Goal: Find contact information: Find contact information

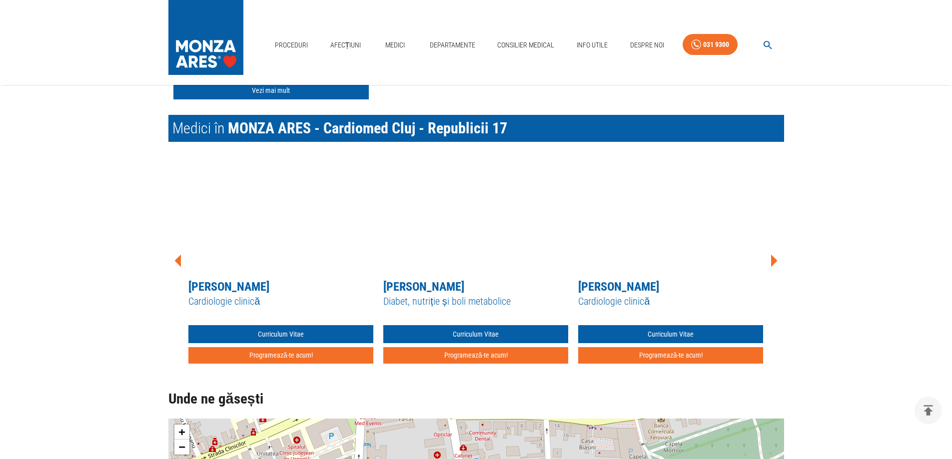
scroll to position [774, 0]
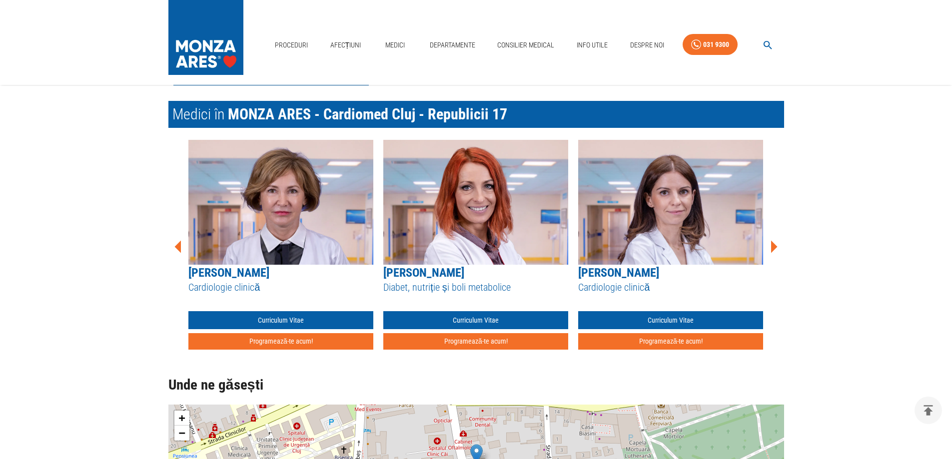
click at [777, 248] on icon at bounding box center [774, 247] width 30 height 30
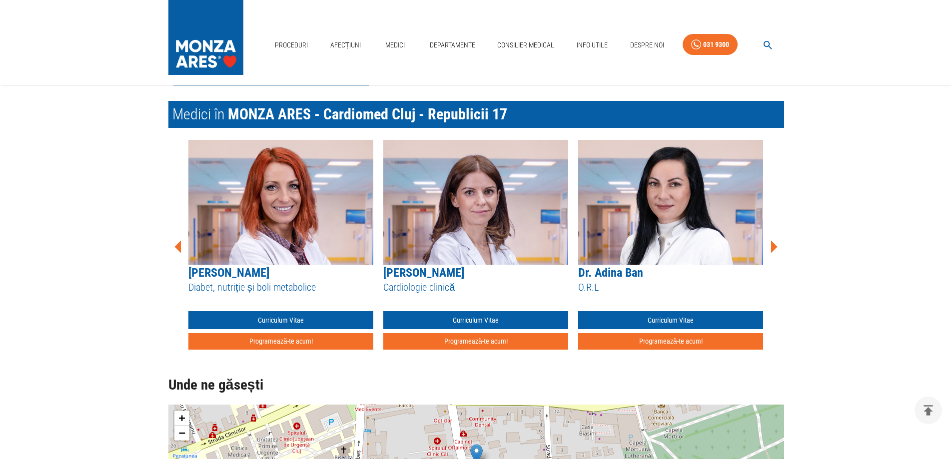
click at [778, 245] on icon at bounding box center [774, 247] width 30 height 30
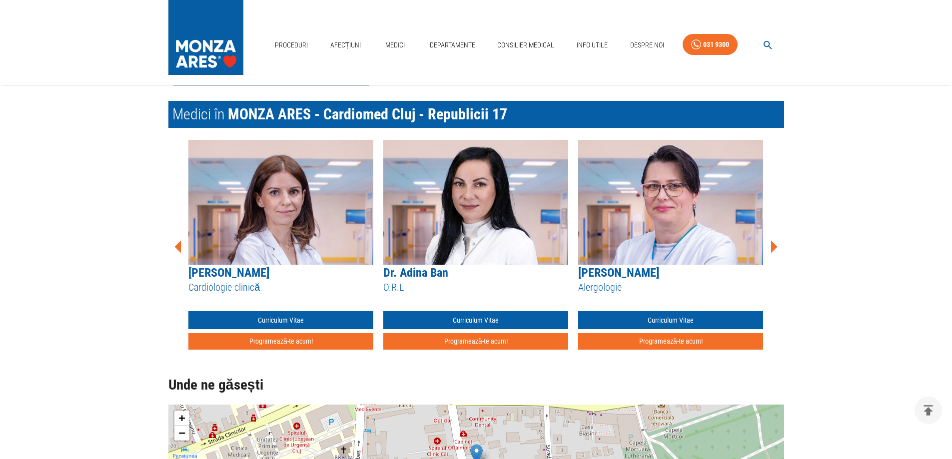
click at [777, 242] on icon at bounding box center [774, 247] width 30 height 30
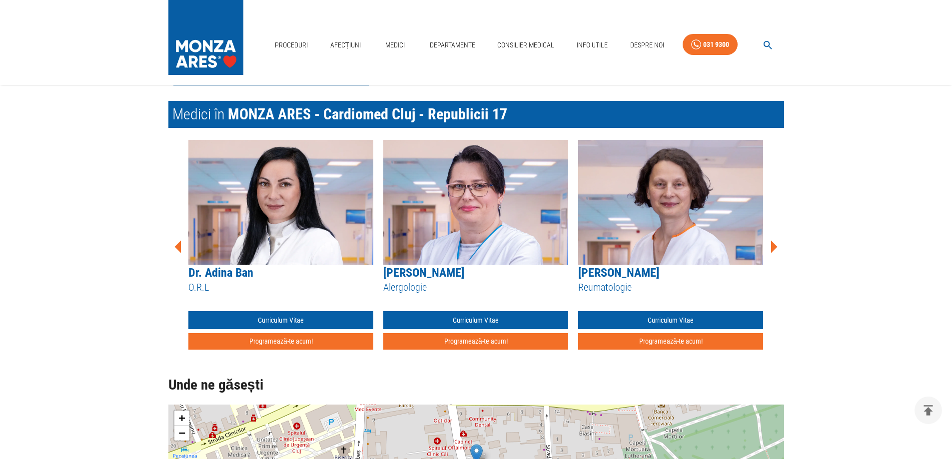
click at [774, 244] on icon at bounding box center [774, 246] width 6 height 12
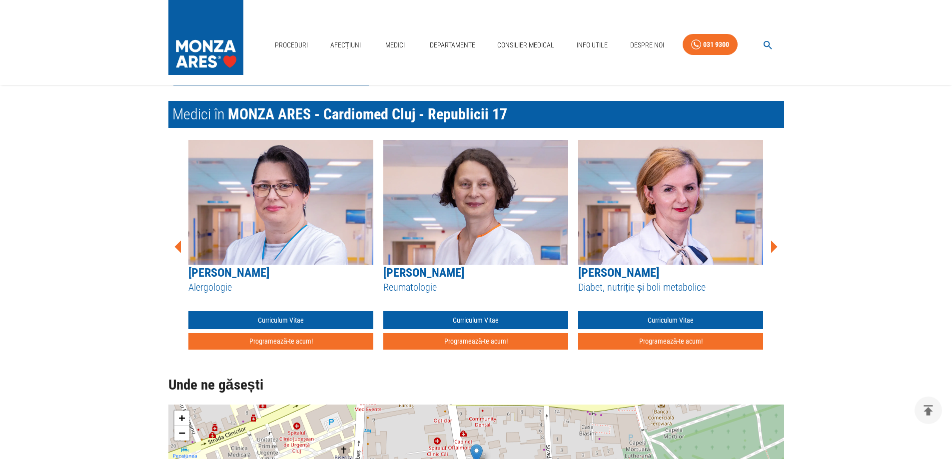
click at [774, 244] on icon at bounding box center [774, 246] width 6 height 12
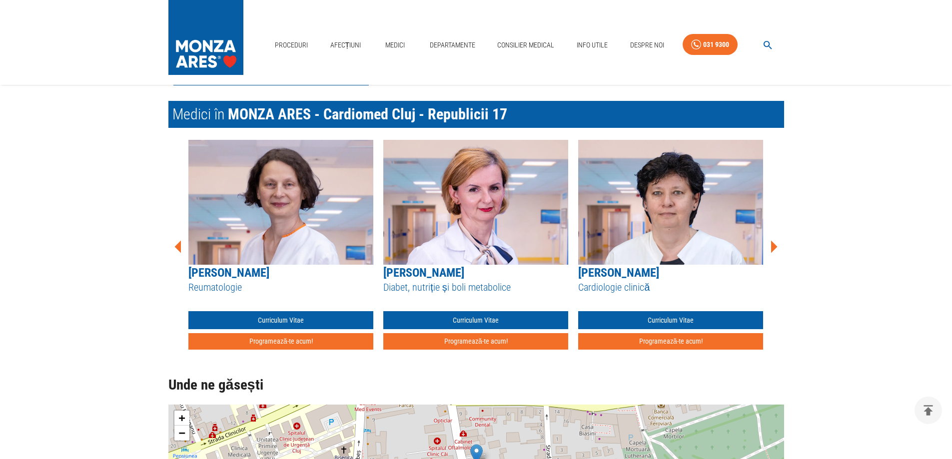
click at [774, 244] on icon at bounding box center [774, 246] width 6 height 12
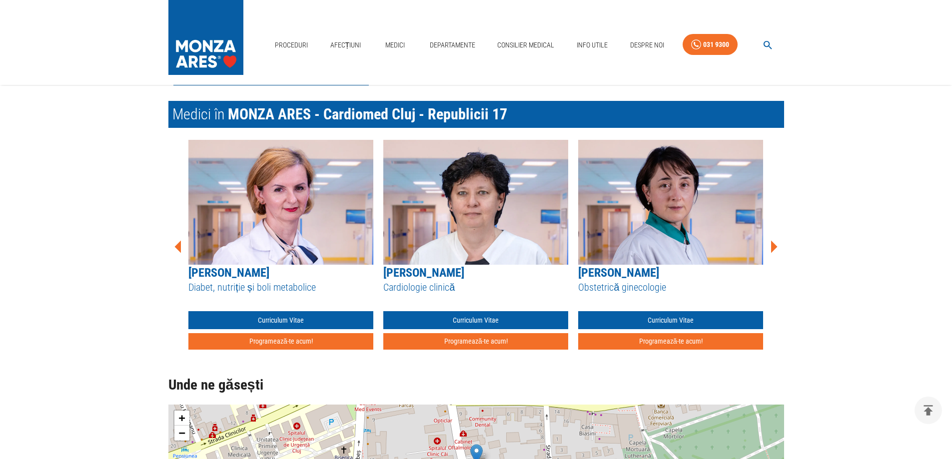
click at [774, 244] on icon at bounding box center [774, 246] width 6 height 12
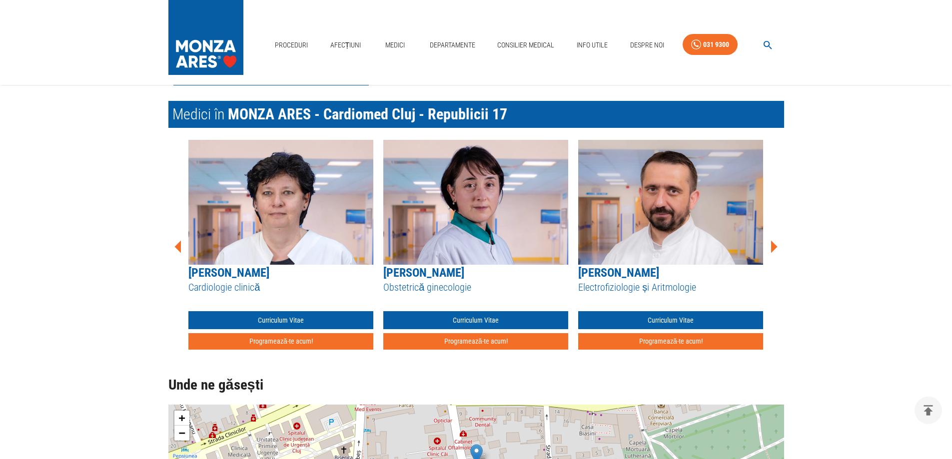
click at [774, 244] on icon at bounding box center [774, 246] width 6 height 12
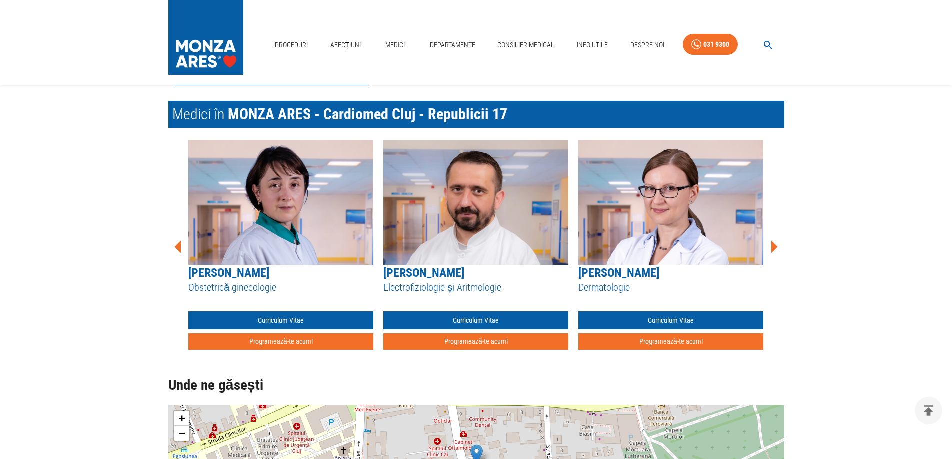
click at [774, 244] on icon at bounding box center [774, 246] width 6 height 12
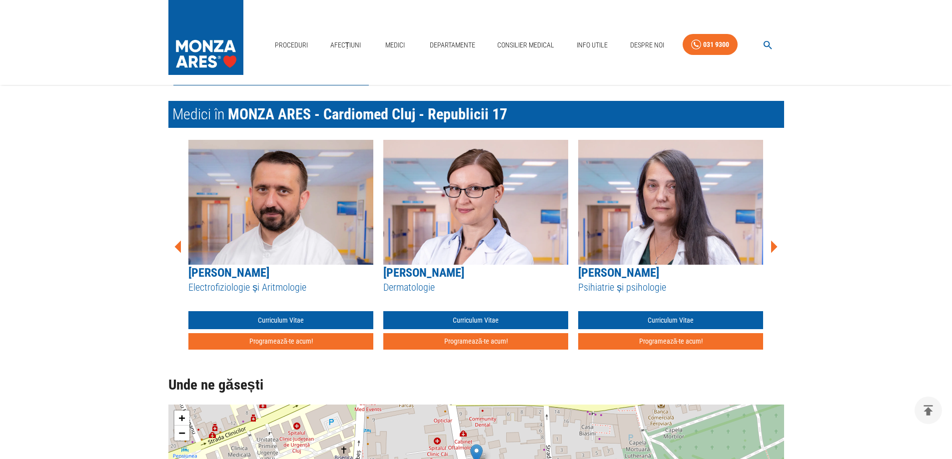
click at [774, 244] on icon at bounding box center [774, 246] width 6 height 12
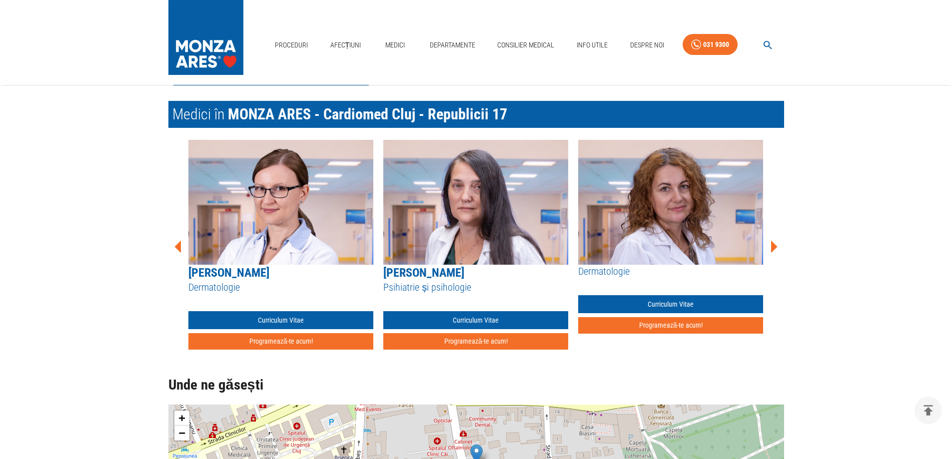
click at [774, 244] on icon at bounding box center [774, 246] width 6 height 12
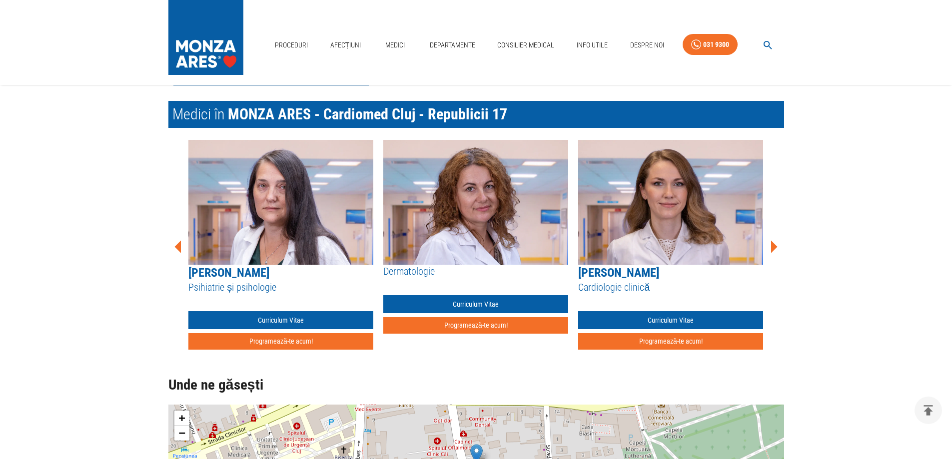
click at [774, 244] on icon at bounding box center [774, 246] width 6 height 12
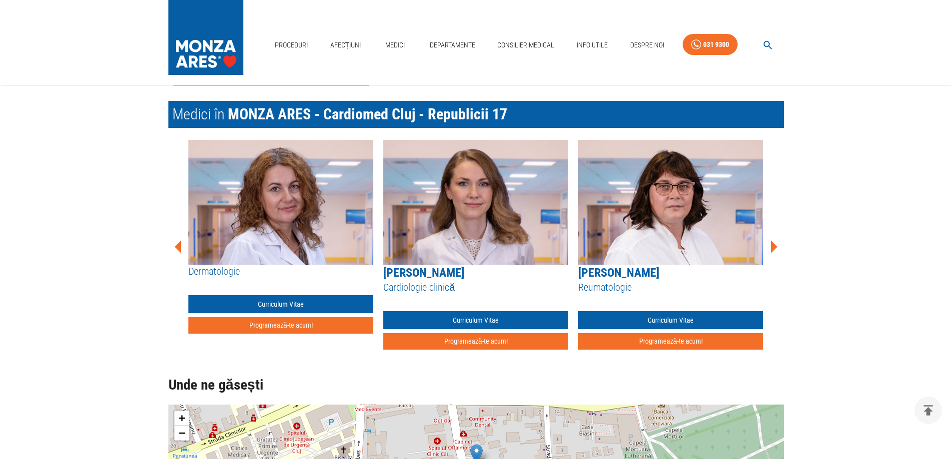
click at [774, 244] on icon at bounding box center [774, 246] width 6 height 12
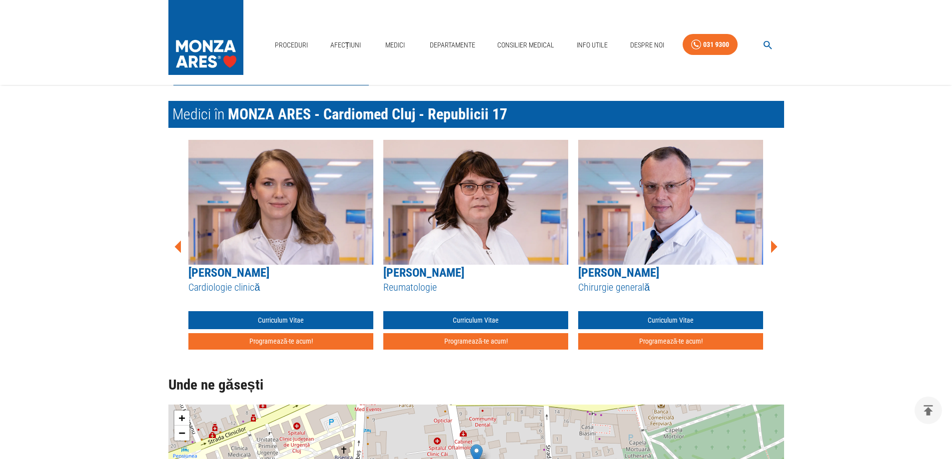
click at [774, 244] on icon at bounding box center [774, 246] width 6 height 12
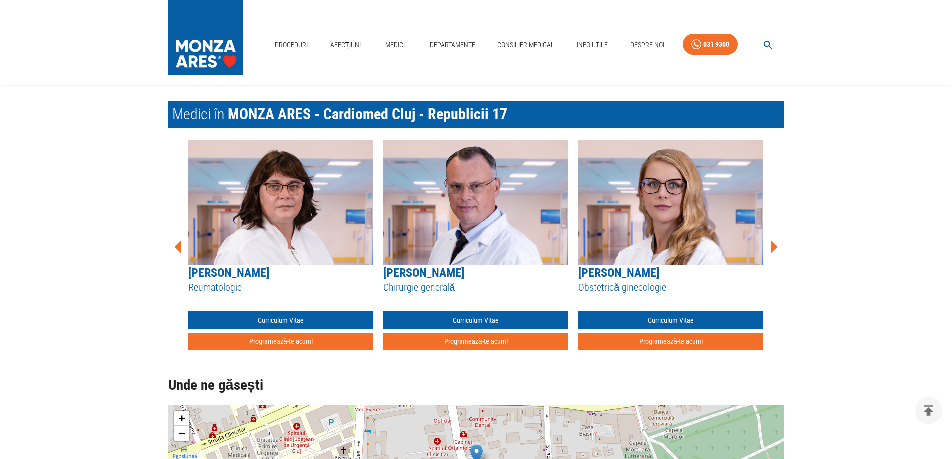
click at [774, 244] on icon at bounding box center [774, 246] width 6 height 12
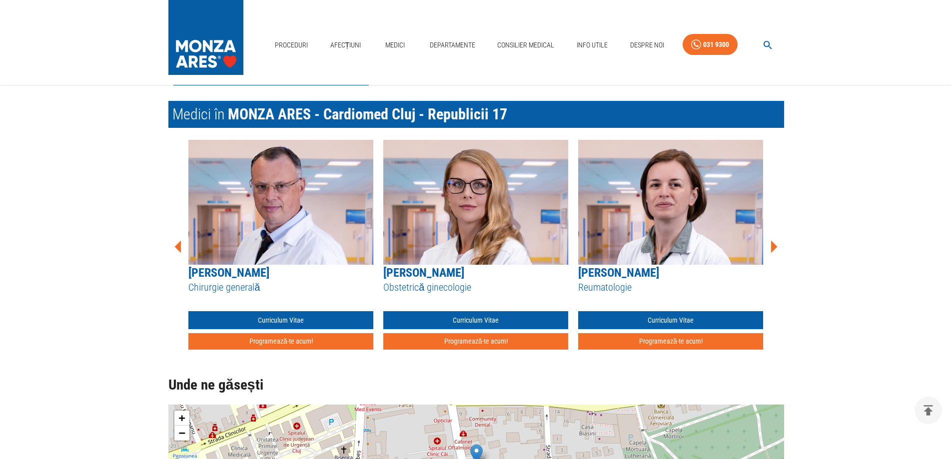
click at [774, 244] on icon at bounding box center [774, 246] width 6 height 12
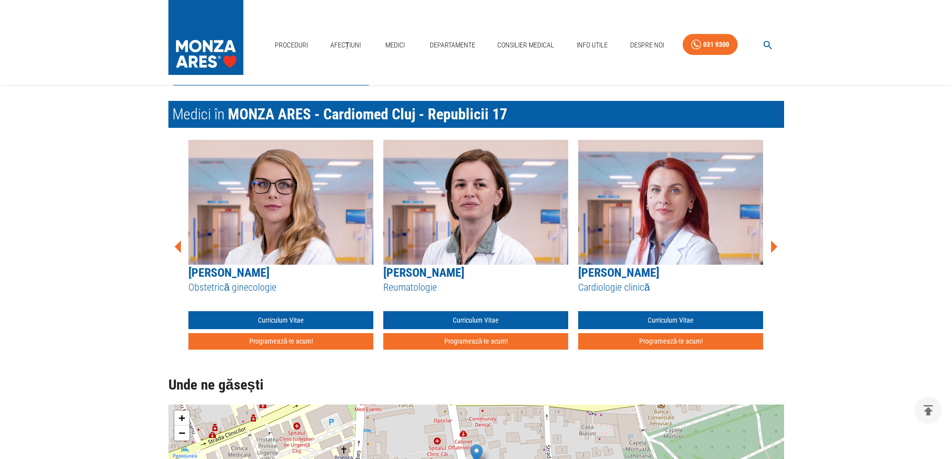
click at [774, 244] on icon at bounding box center [774, 246] width 6 height 12
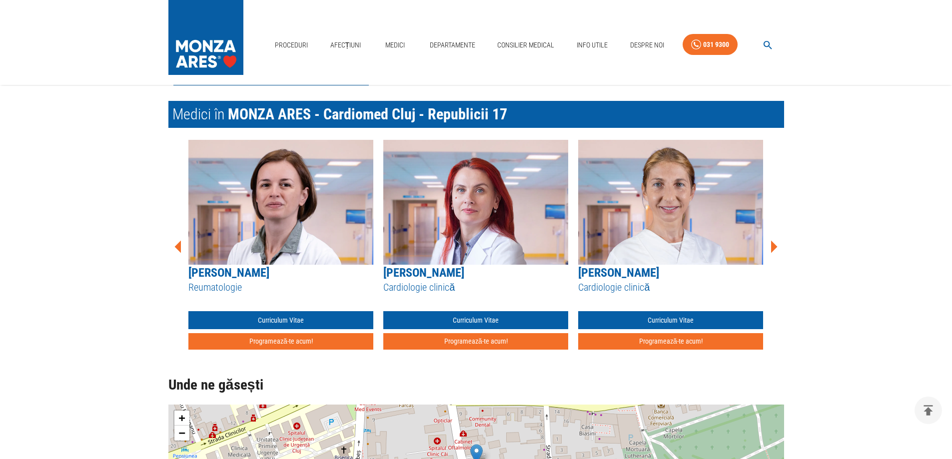
click at [774, 244] on icon at bounding box center [774, 246] width 6 height 12
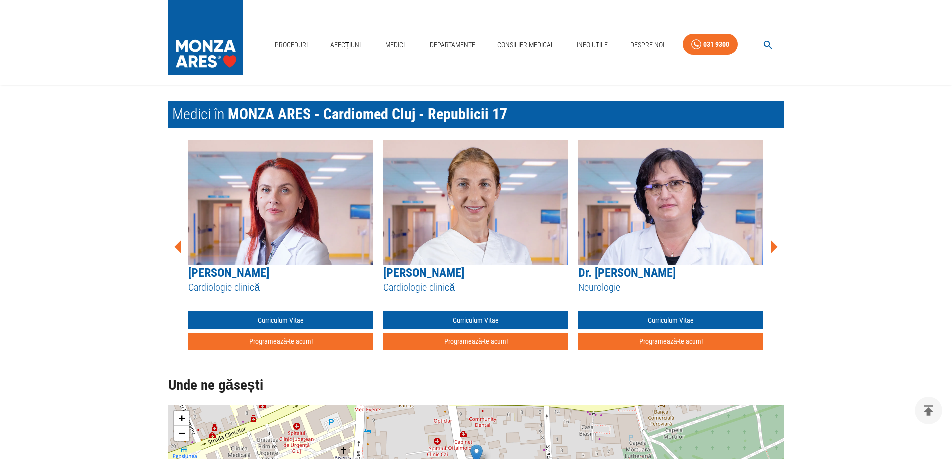
click at [774, 244] on icon at bounding box center [774, 246] width 6 height 12
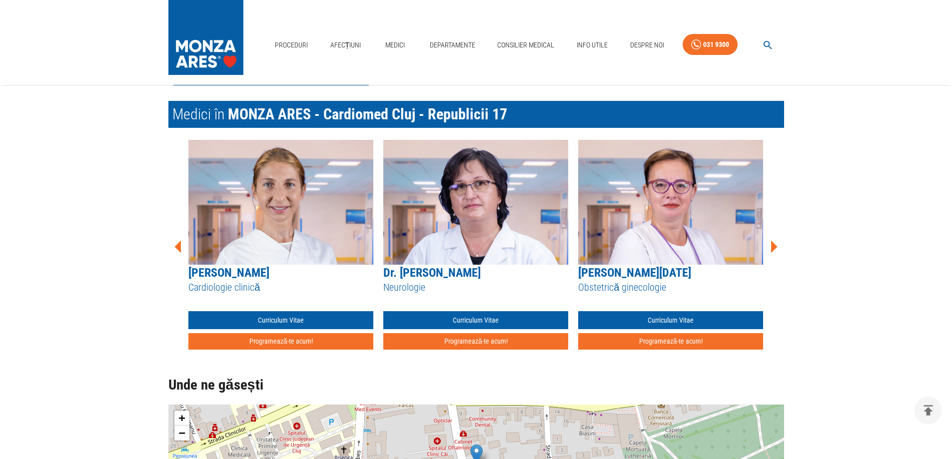
click at [774, 244] on icon at bounding box center [774, 246] width 6 height 12
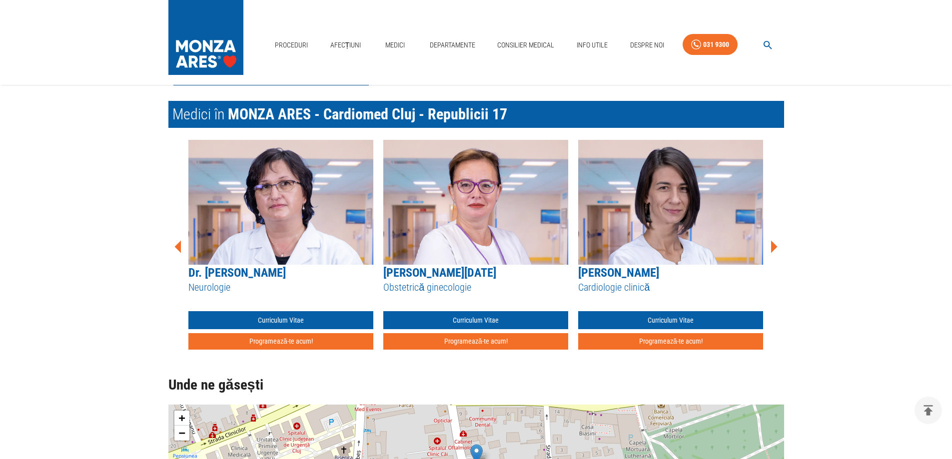
click at [774, 244] on icon at bounding box center [774, 246] width 6 height 12
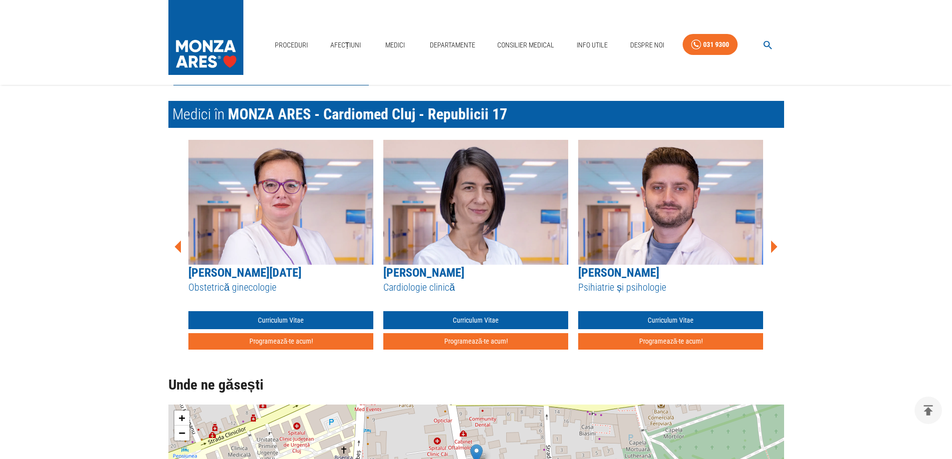
click at [774, 244] on icon at bounding box center [774, 246] width 6 height 12
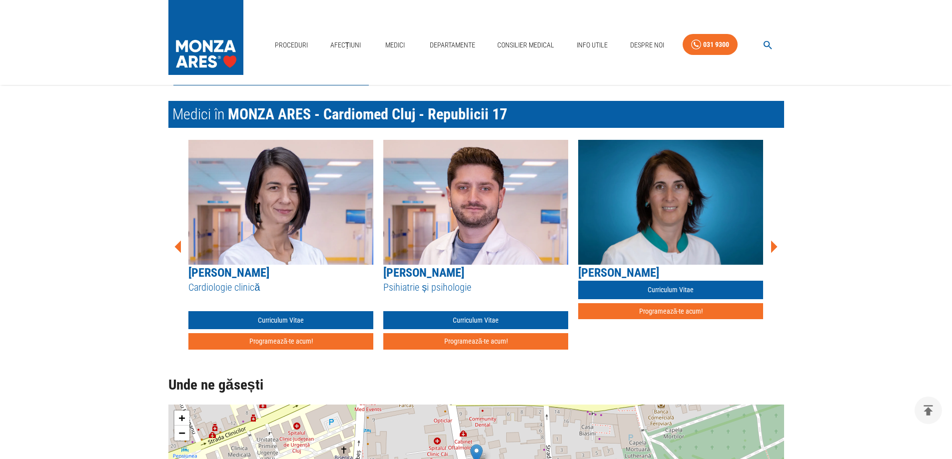
click at [774, 244] on icon at bounding box center [774, 246] width 6 height 12
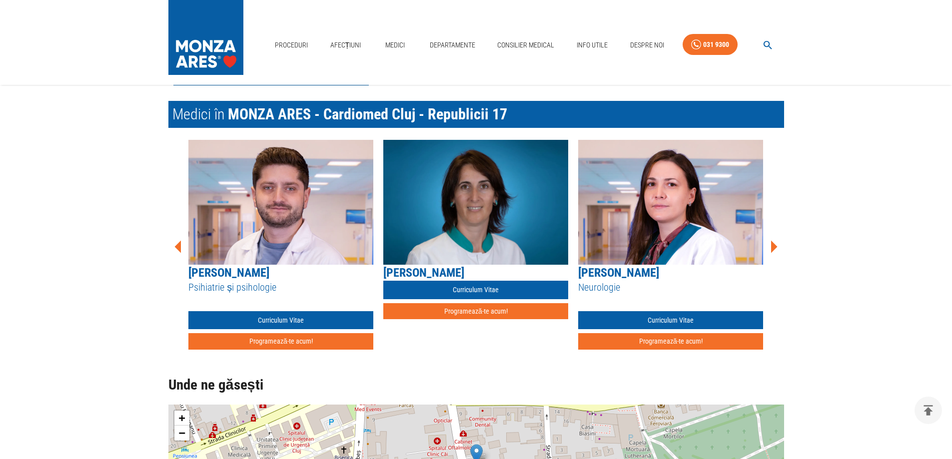
click at [774, 244] on icon at bounding box center [774, 246] width 6 height 12
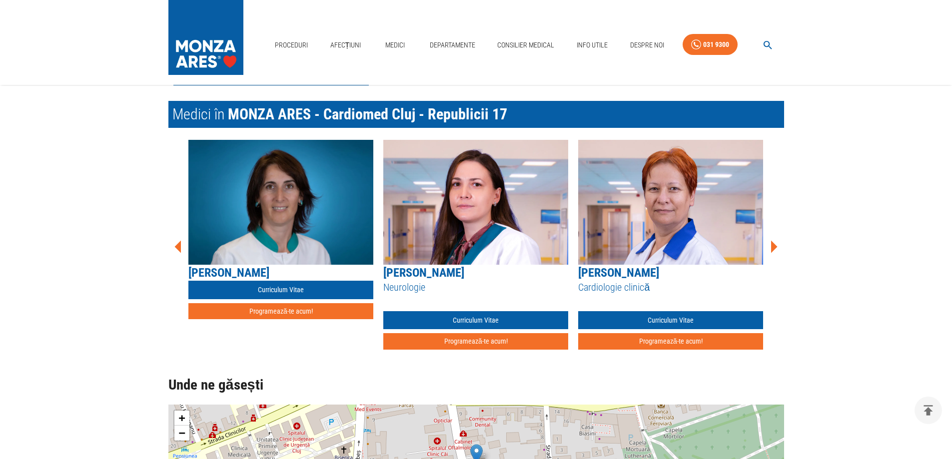
click at [774, 244] on icon at bounding box center [774, 246] width 6 height 12
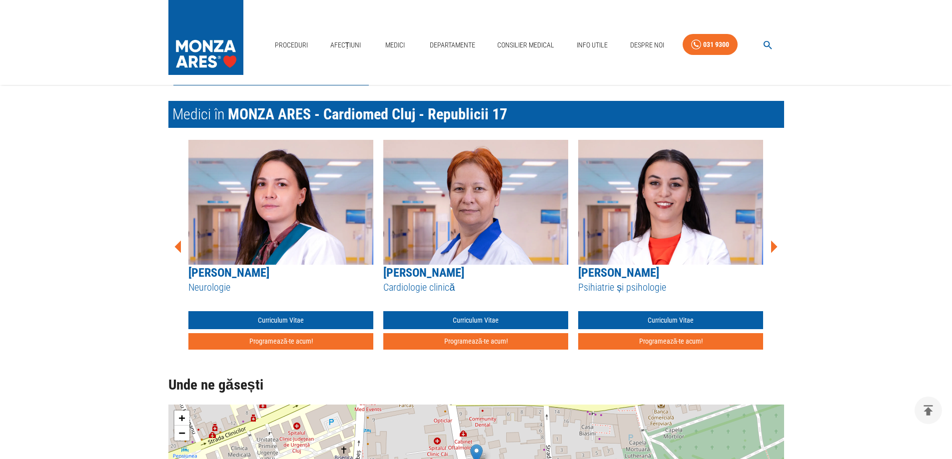
click at [774, 244] on icon at bounding box center [774, 246] width 6 height 12
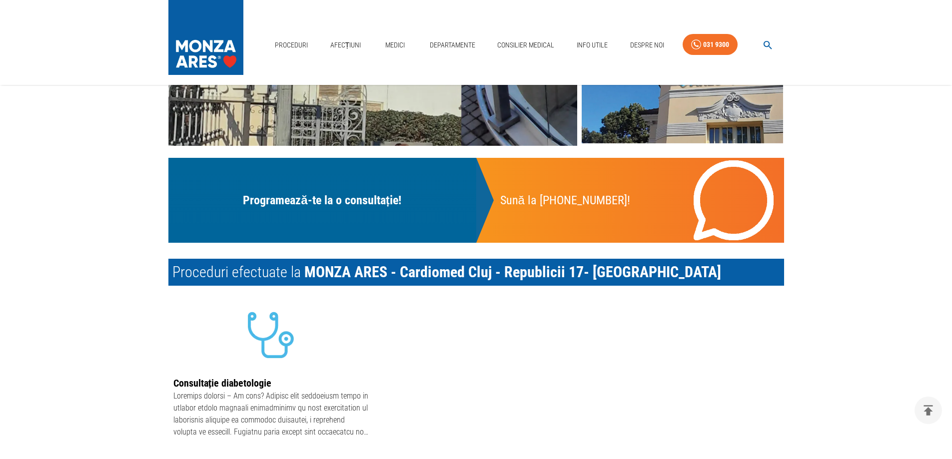
scroll to position [302, 0]
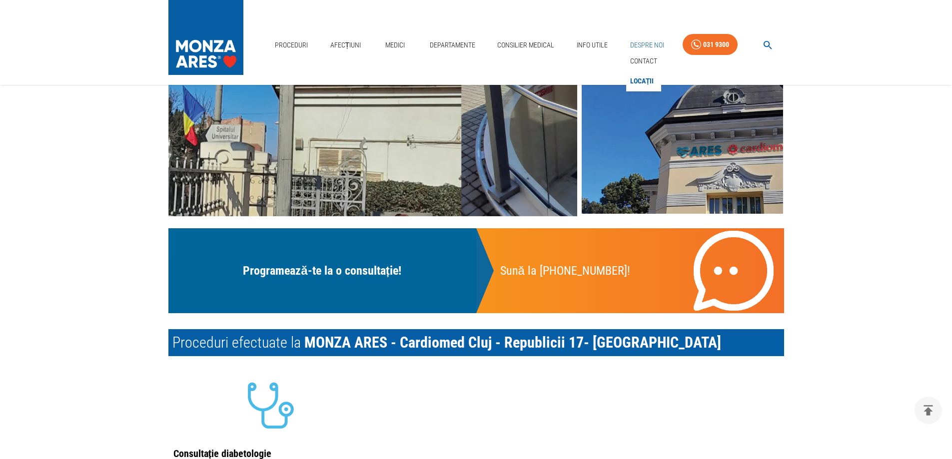
click at [647, 45] on link "Despre Noi" at bounding box center [647, 45] width 42 height 20
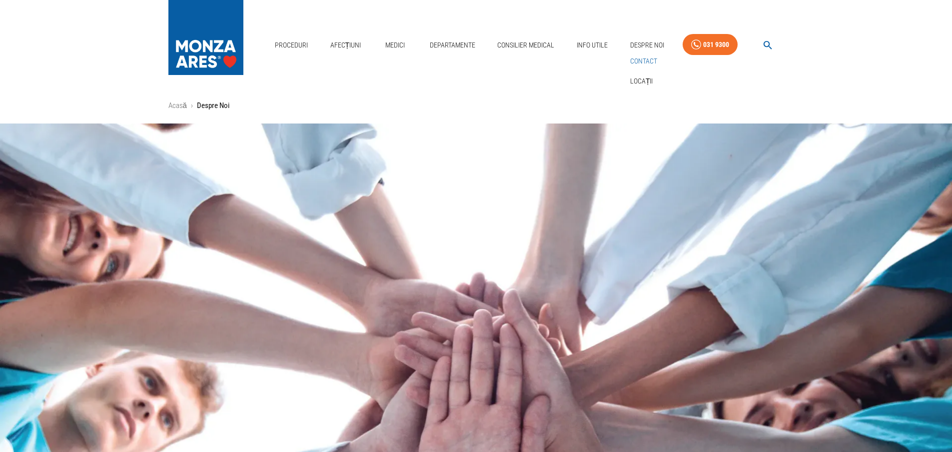
click at [647, 66] on link "Contact" at bounding box center [643, 61] width 31 height 16
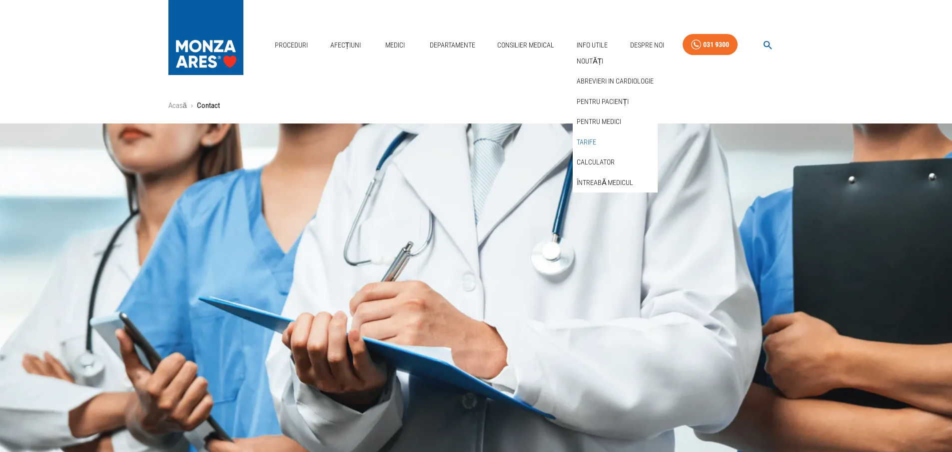
click at [588, 139] on link "Tarife" at bounding box center [586, 142] width 23 height 16
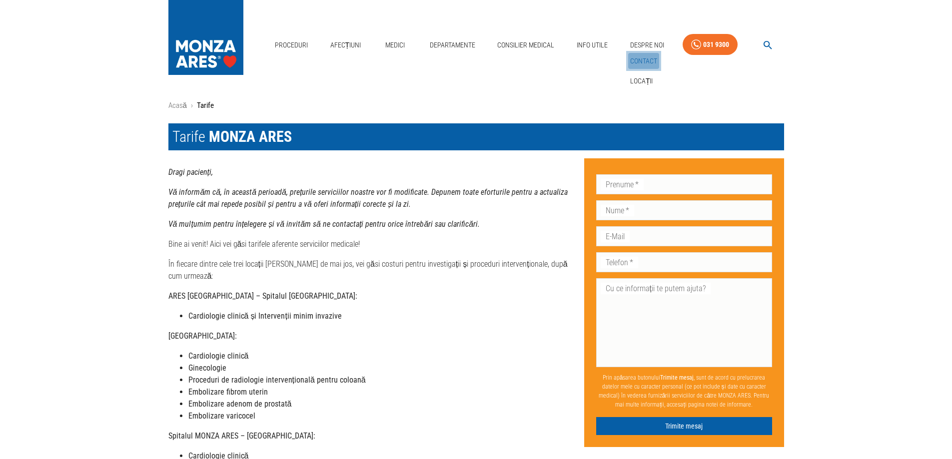
click at [645, 60] on link "Contact" at bounding box center [643, 61] width 31 height 16
